Goal: Task Accomplishment & Management: Manage account settings

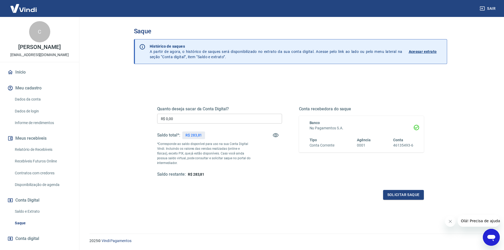
click at [181, 119] on input "R$ 0,00" at bounding box center [219, 119] width 125 height 10
type input "R$ 283,81"
click at [405, 193] on button "Solicitar saque" at bounding box center [403, 195] width 41 height 10
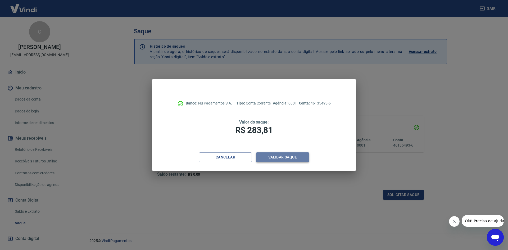
click at [275, 153] on button "Validar saque" at bounding box center [282, 157] width 53 height 10
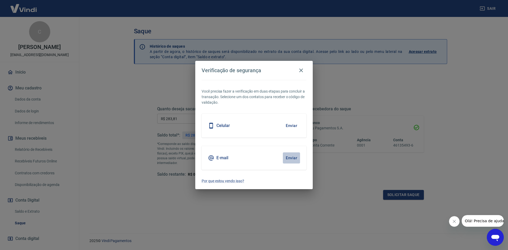
click at [292, 159] on button "Enviar" at bounding box center [291, 157] width 17 height 11
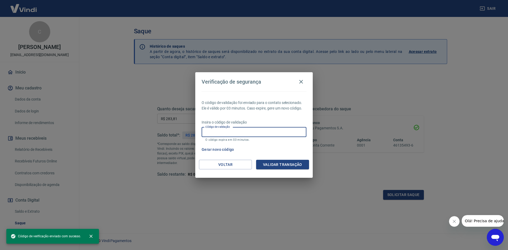
click at [256, 132] on input "Código de validação" at bounding box center [254, 132] width 105 height 10
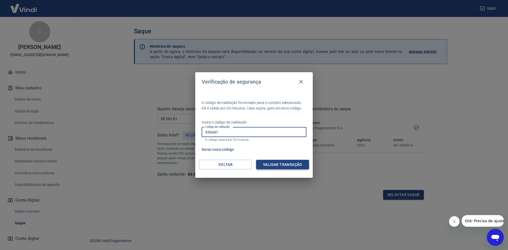
type input "930447"
click at [284, 166] on button "Validar transação" at bounding box center [282, 165] width 53 height 10
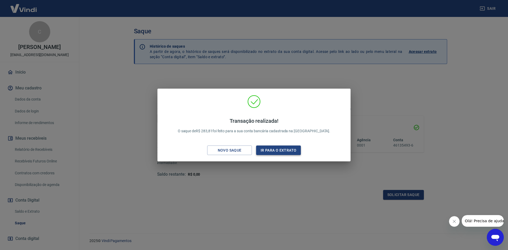
click at [284, 146] on button "Ir para o extrato" at bounding box center [278, 151] width 45 height 10
